Goal: Transaction & Acquisition: Purchase product/service

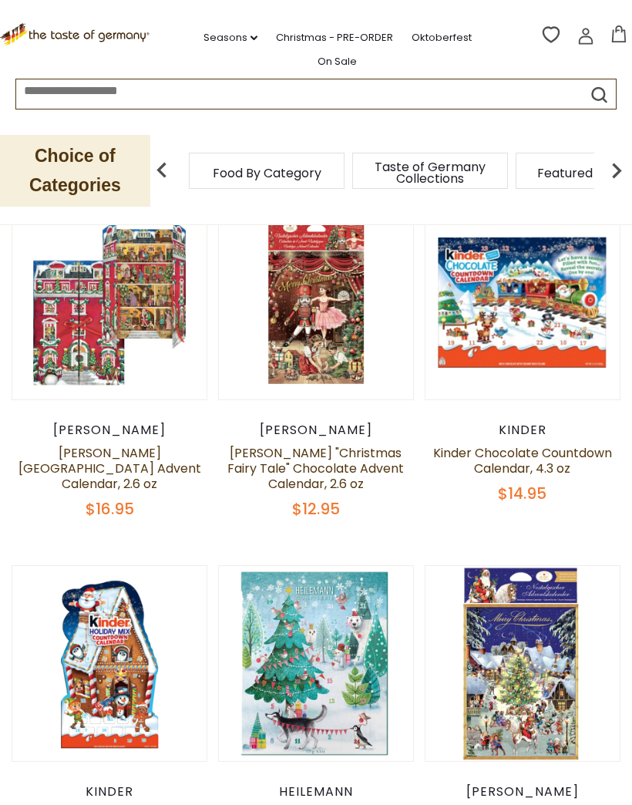
scroll to position [179, 0]
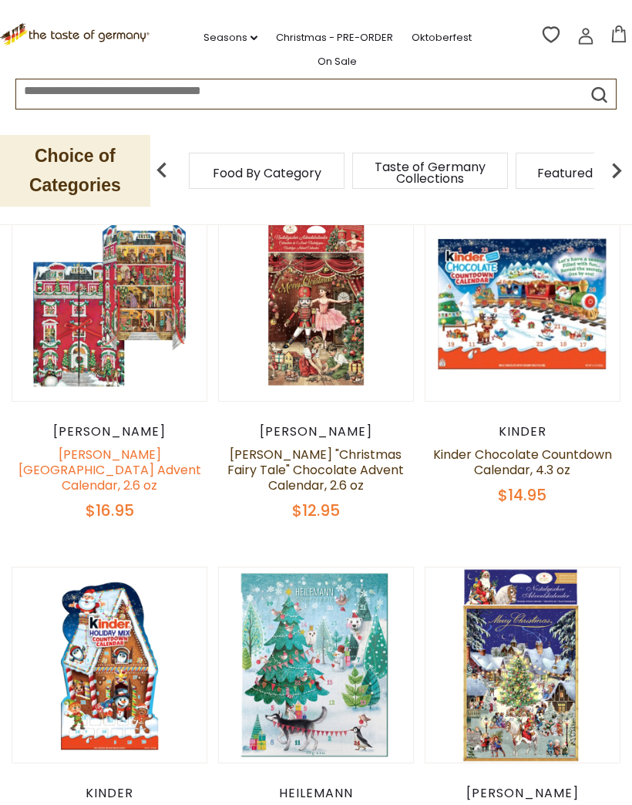
click at [129, 446] on link "[PERSON_NAME][GEOGRAPHIC_DATA] Advent Calendar, 2.6 oz" at bounding box center [110, 470] width 183 height 49
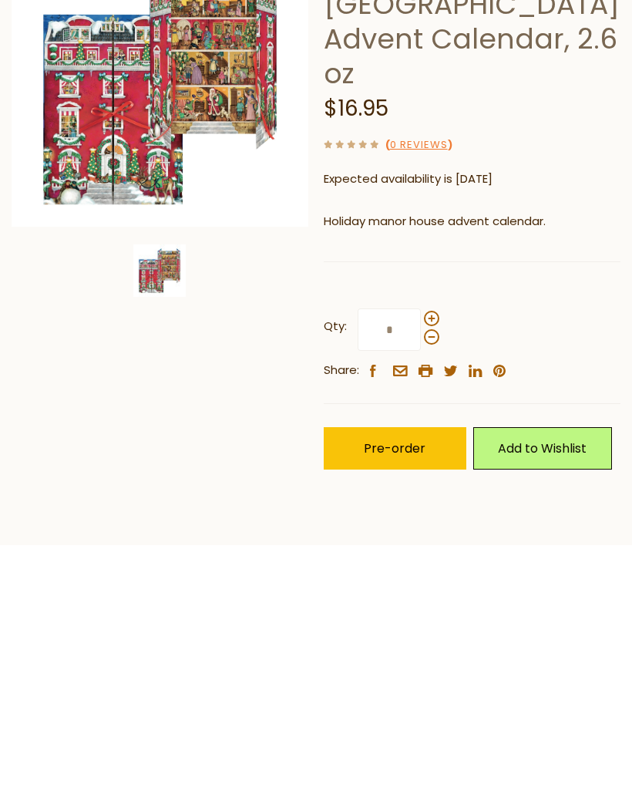
click at [209, 190] on img at bounding box center [160, 338] width 297 height 297
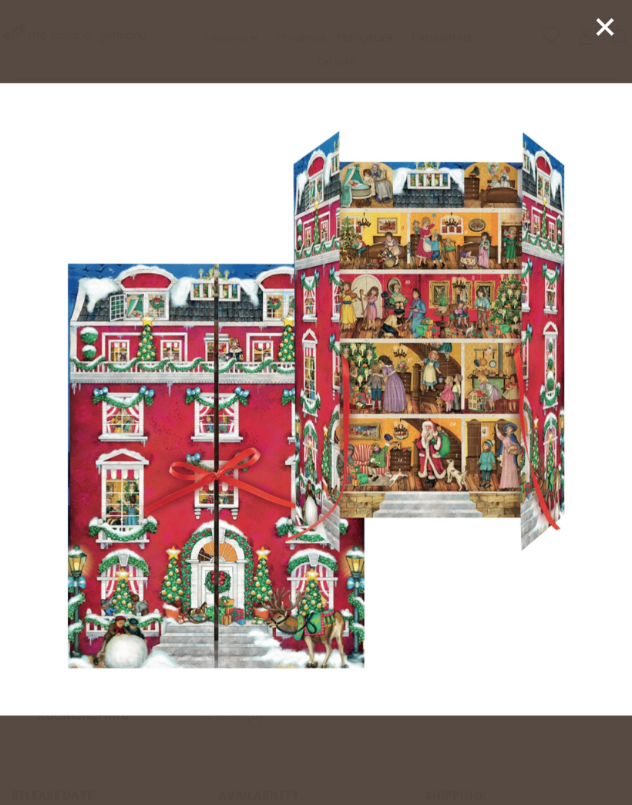
click at [469, 295] on img at bounding box center [316, 399] width 632 height 632
click at [610, 25] on icon at bounding box center [605, 26] width 23 height 23
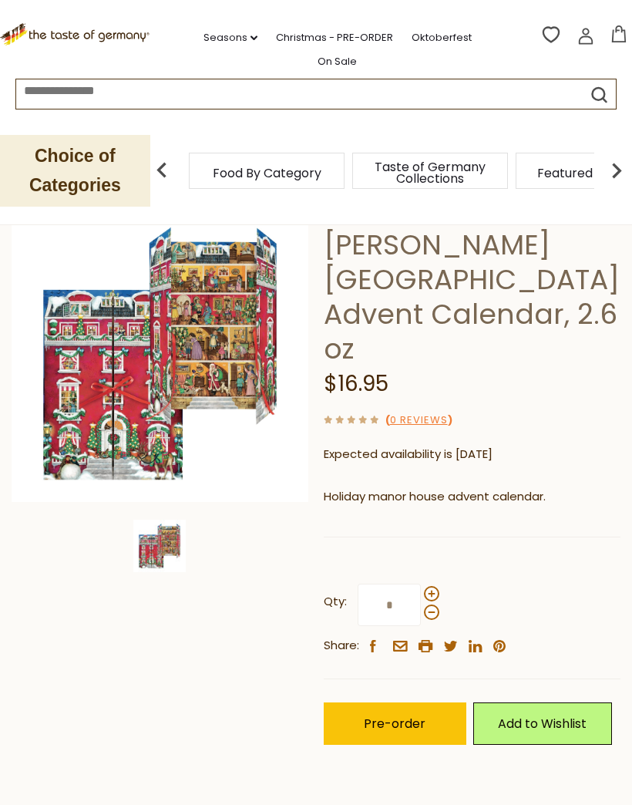
scroll to position [108, 0]
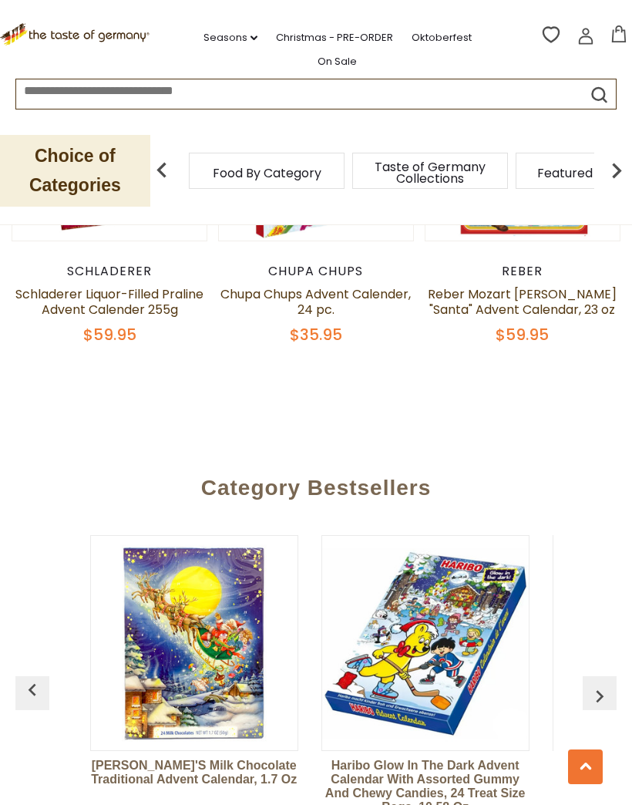
scroll to position [3605, 0]
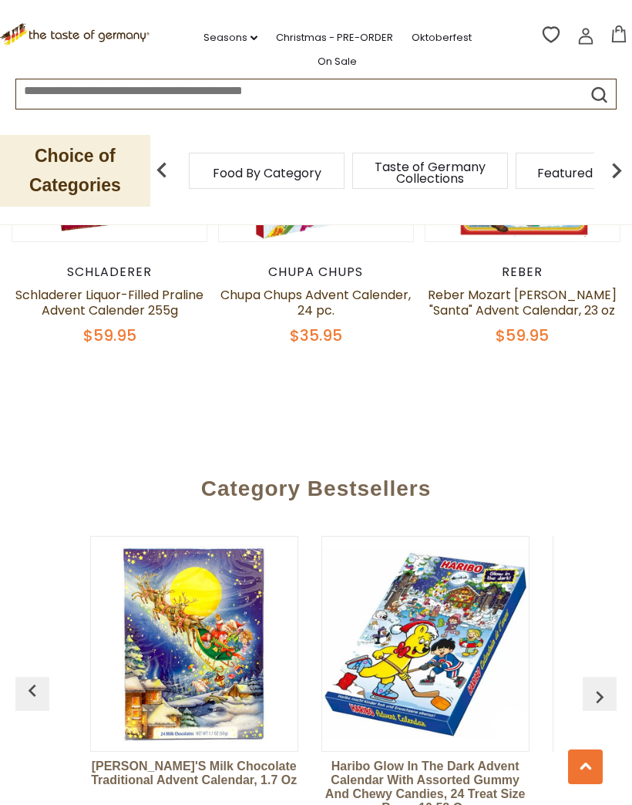
click at [608, 693] on img "button" at bounding box center [600, 697] width 25 height 25
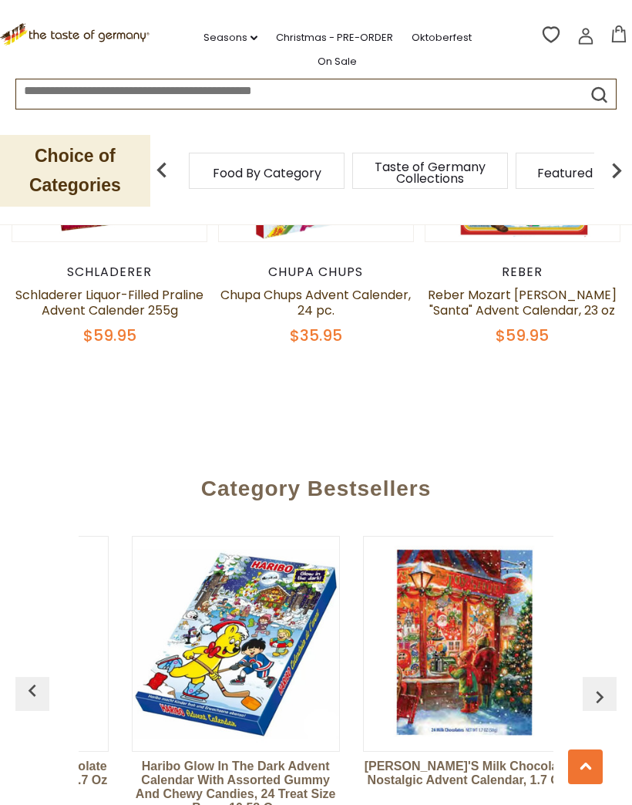
scroll to position [0, 231]
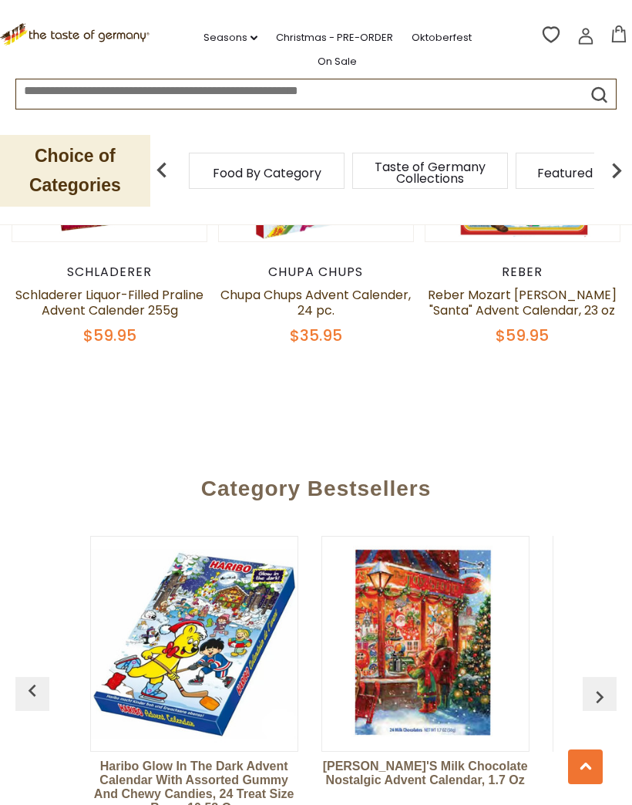
click at [607, 696] on img "button" at bounding box center [600, 697] width 25 height 25
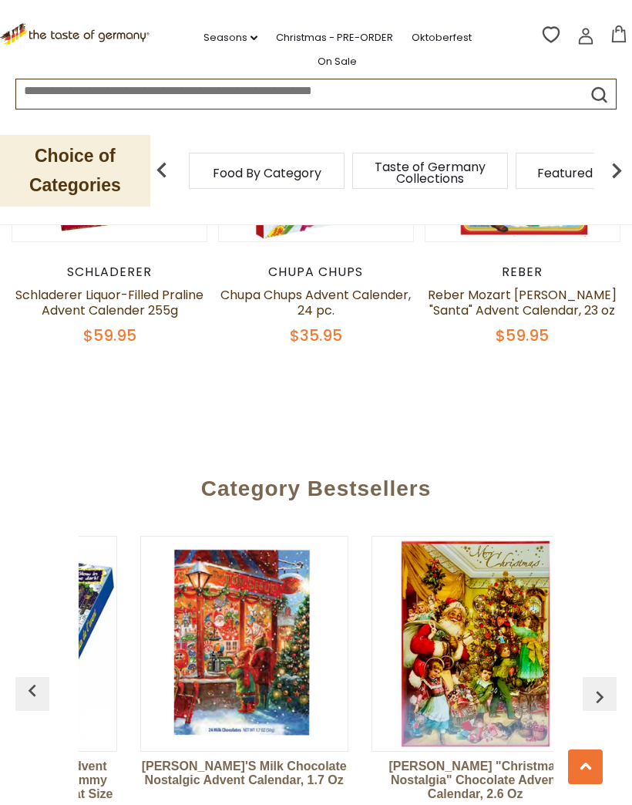
scroll to position [0, 463]
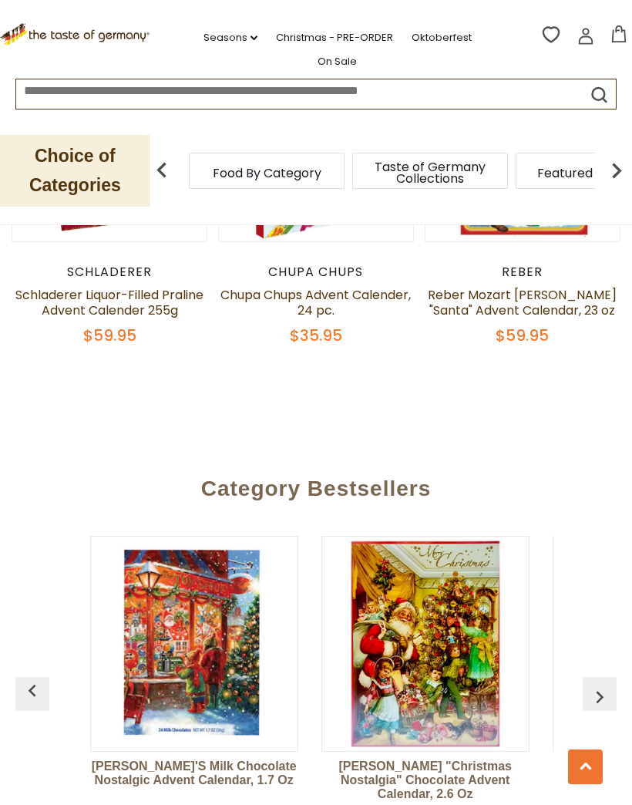
click at [611, 695] on img "button" at bounding box center [600, 697] width 25 height 25
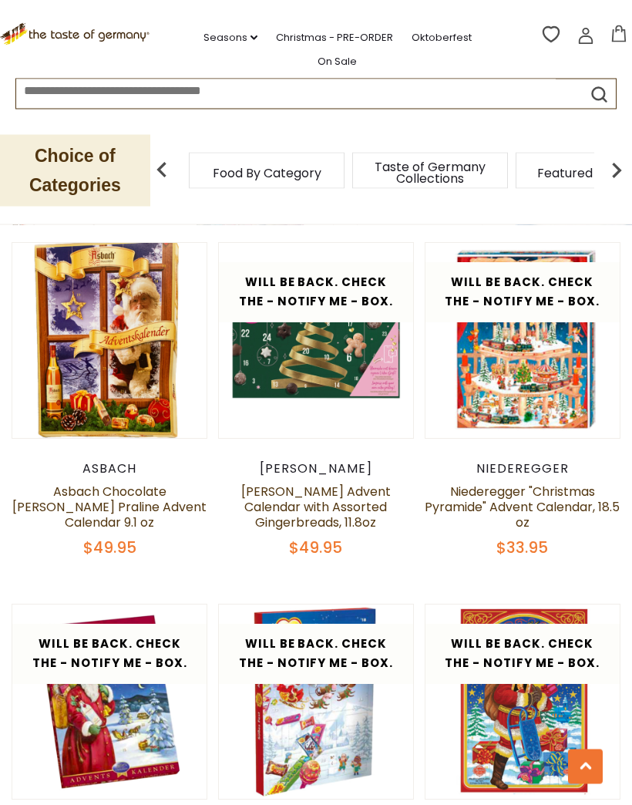
scroll to position [3023, 0]
